Goal: Navigation & Orientation: Find specific page/section

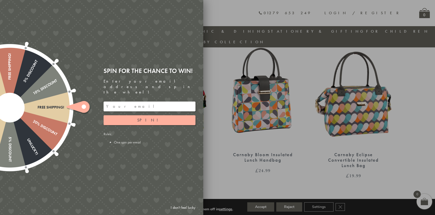
scroll to position [197, 0]
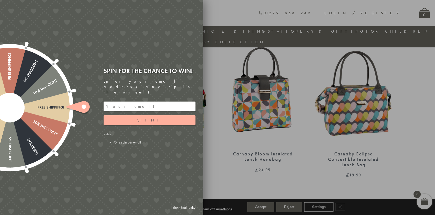
click at [220, 140] on div at bounding box center [217, 107] width 435 height 215
click at [184, 63] on div "Free shipping! 20% Discount Unlucky! 5% Discount 10% Discount Unlucky! 15% Disc…" at bounding box center [73, 107] width 262 height 215
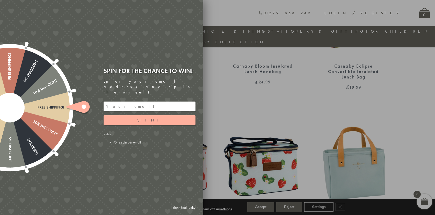
scroll to position [341, 0]
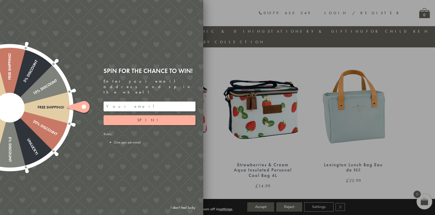
click at [189, 206] on link "I don't feel lucky" at bounding box center [183, 208] width 30 height 10
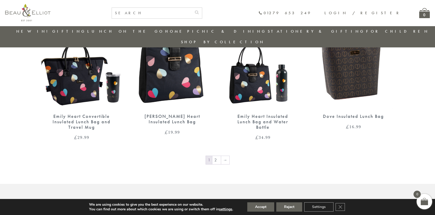
scroll to position [861, 0]
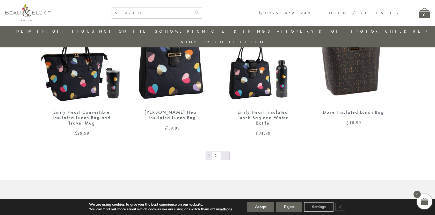
click at [221, 152] on link "→" at bounding box center [225, 156] width 8 height 8
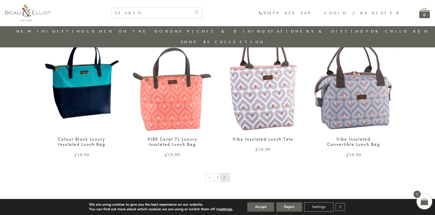
scroll to position [365, 0]
